Goal: Find specific page/section: Find specific page/section

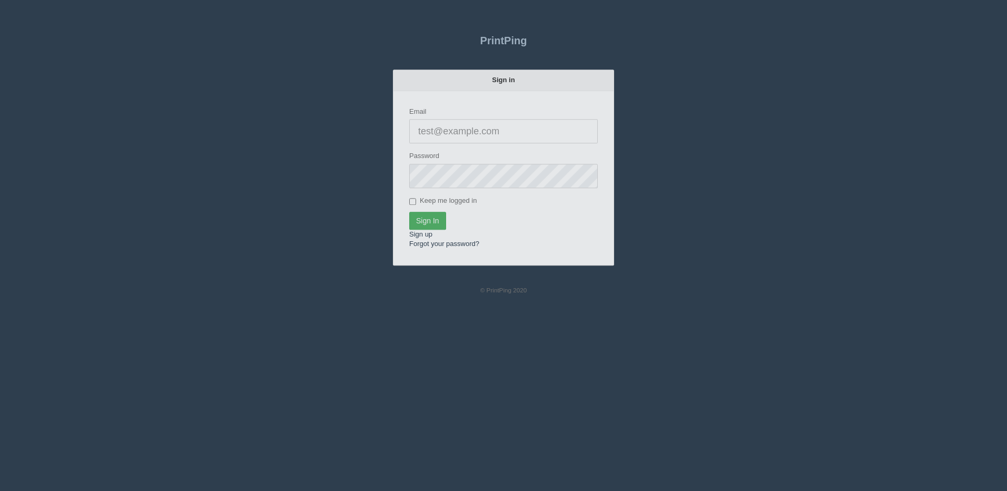
type input "[PERSON_NAME][EMAIL_ADDRESS][DOMAIN_NAME]"
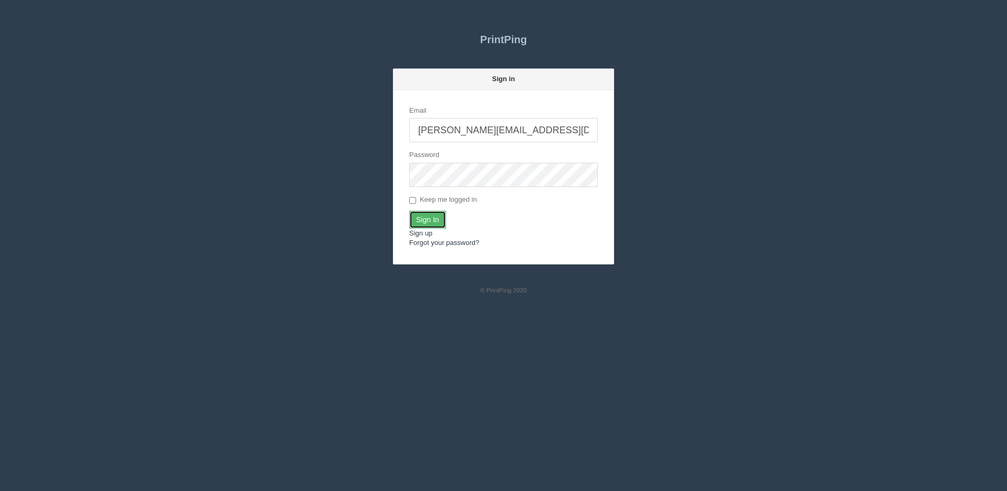
click at [425, 223] on input "Sign In" at bounding box center [427, 220] width 37 height 18
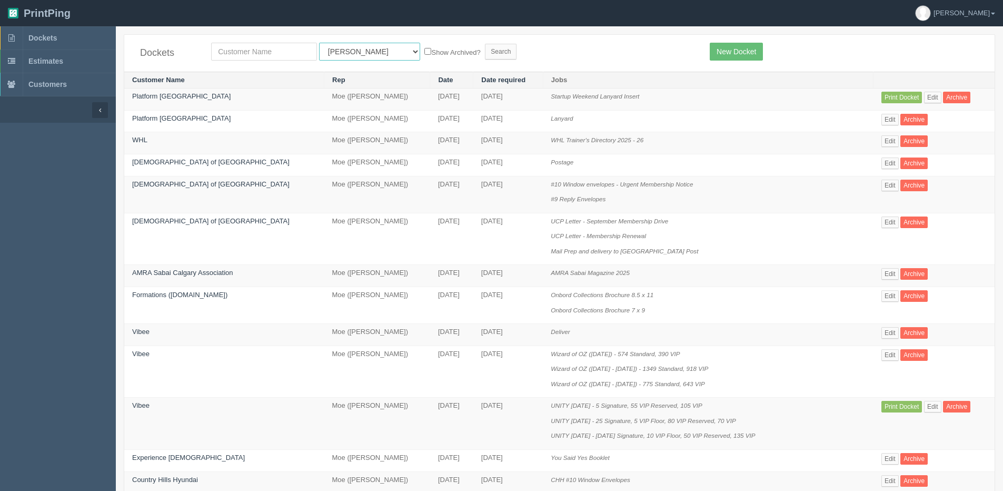
click at [348, 50] on select "All Users [PERSON_NAME] Test 1 [PERSON_NAME] [PERSON_NAME] [PERSON_NAME] France…" at bounding box center [369, 52] width 101 height 18
select select "14"
click at [319, 43] on select "All Users [PERSON_NAME] Test 1 [PERSON_NAME] [PERSON_NAME] [PERSON_NAME] France…" at bounding box center [369, 52] width 101 height 18
click at [424, 52] on label "Show Archived?" at bounding box center [452, 52] width 56 height 12
click at [424, 52] on input "Show Archived?" at bounding box center [427, 51] width 7 height 7
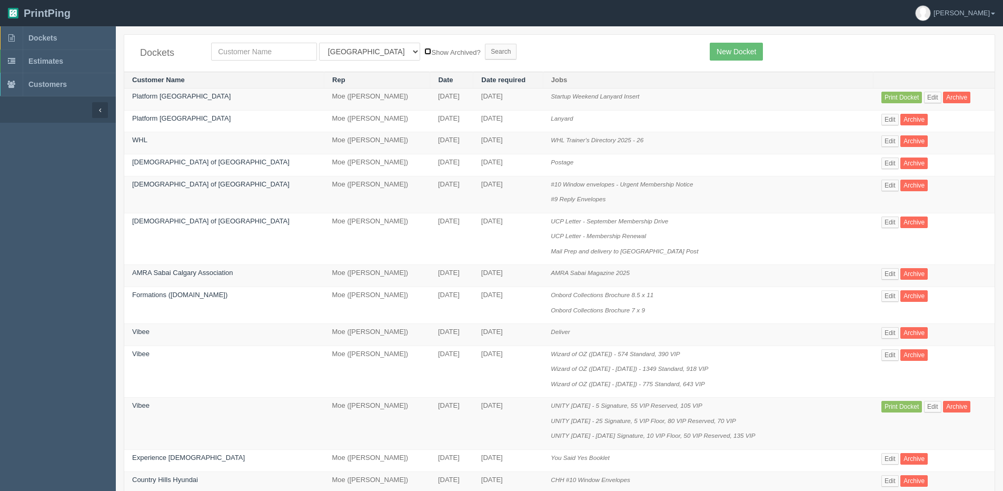
checkbox input "true"
click at [485, 55] on input "Search" at bounding box center [501, 52] width 32 height 16
